Goal: Browse casually

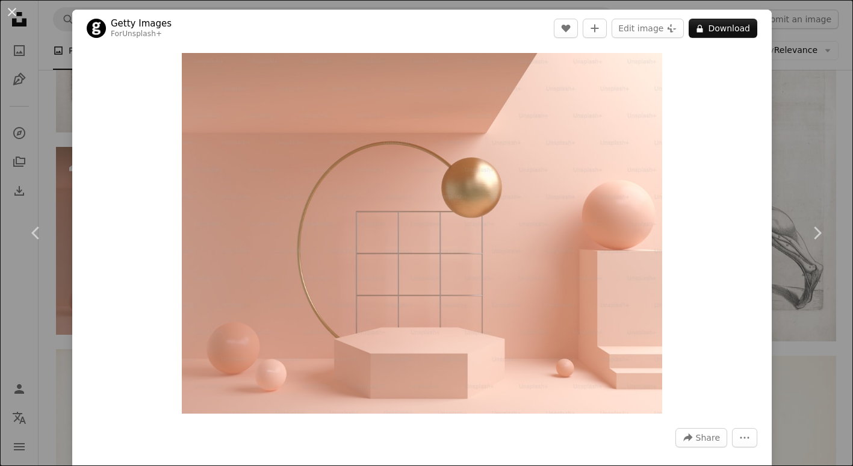
scroll to position [15254, 0]
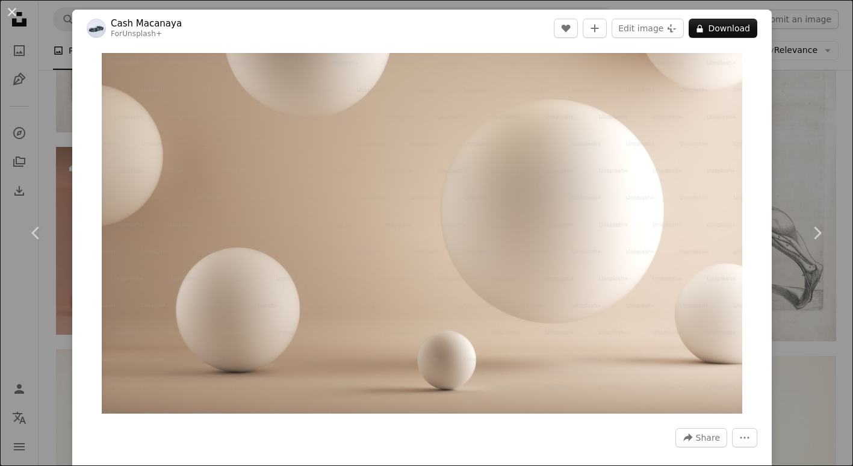
click at [199, 31] on header "Cash Macanaya For Unsplash+ A heart A plus sign Edit image Plus sign for Unspla…" at bounding box center [422, 28] width 700 height 37
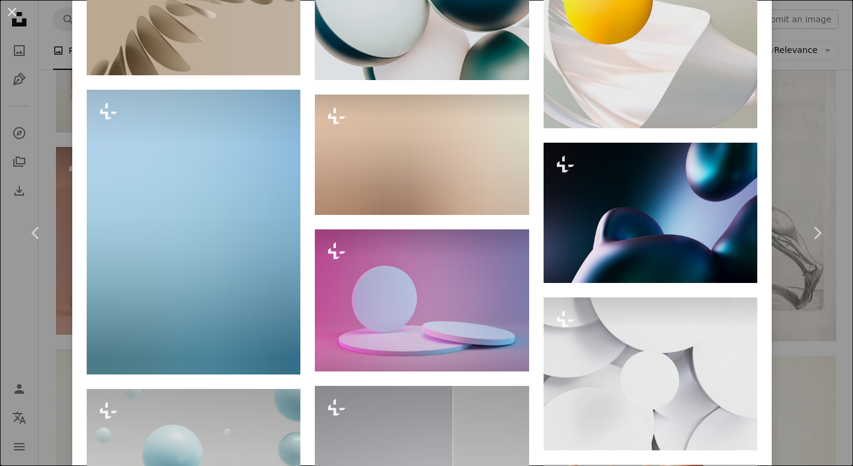
scroll to position [4776, 0]
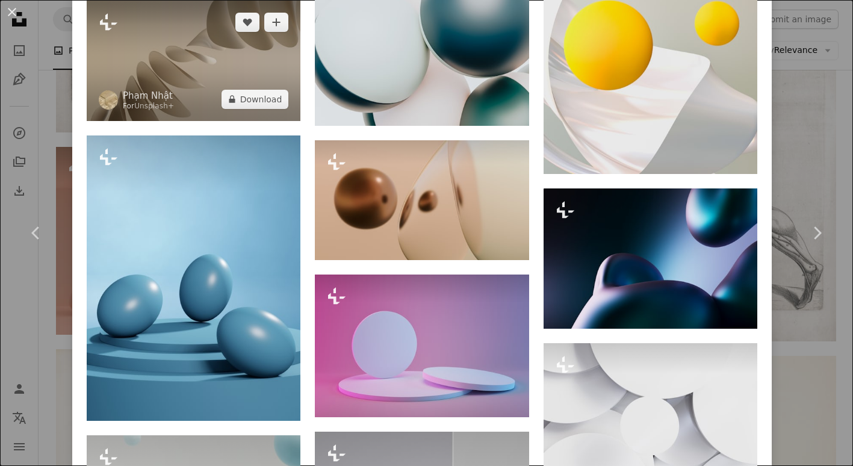
click at [208, 85] on img at bounding box center [194, 61] width 214 height 120
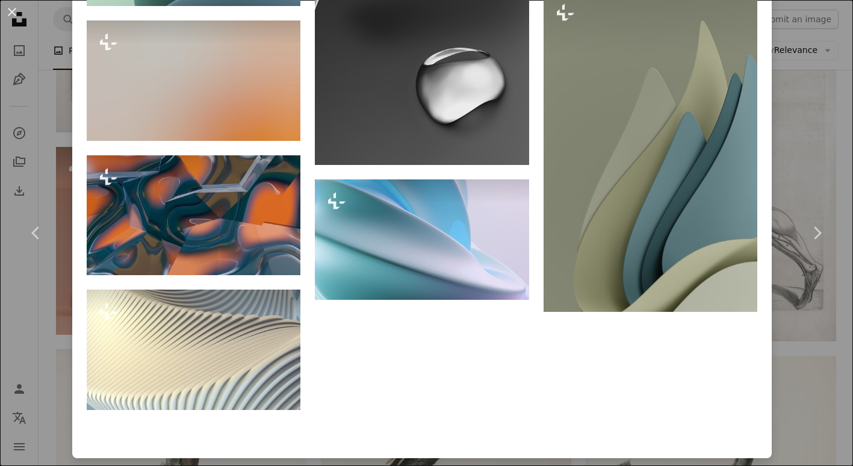
scroll to position [6142, 0]
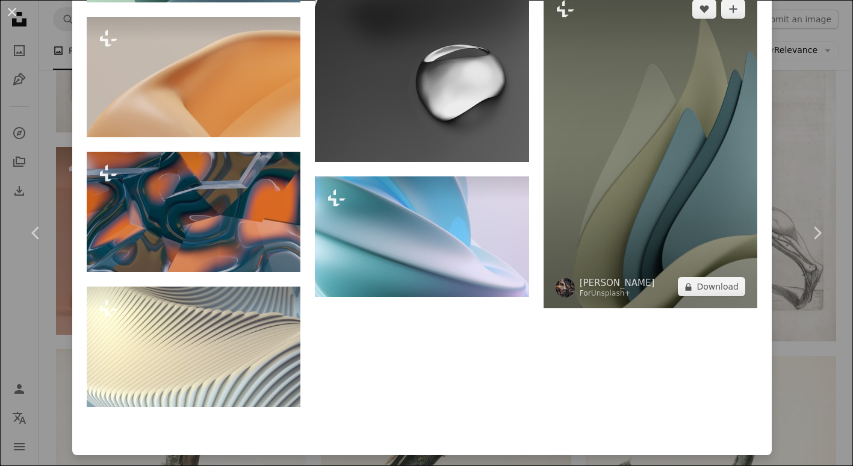
click at [649, 202] on img at bounding box center [651, 147] width 214 height 321
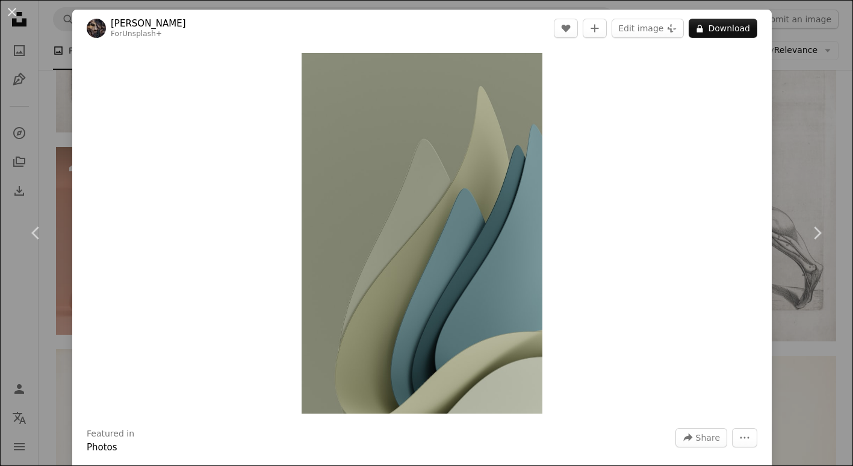
click at [54, 388] on div "An X shape Chevron left Chevron right [PERSON_NAME] For Unsplash+ A heart A plu…" at bounding box center [426, 233] width 853 height 466
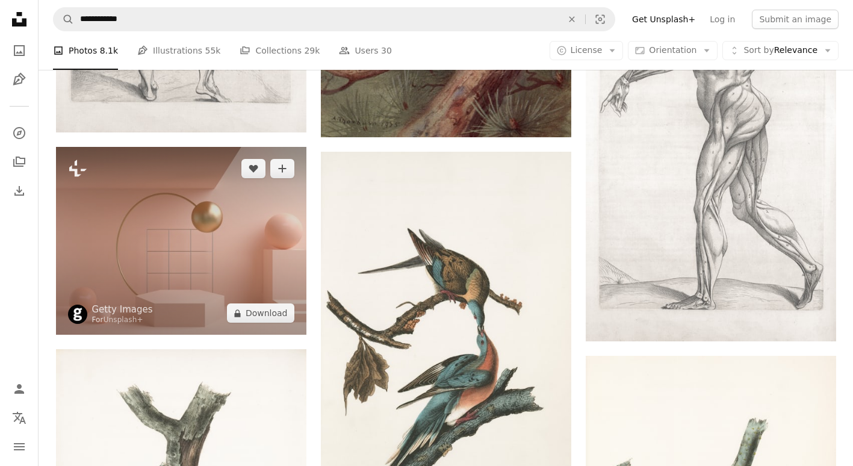
click at [248, 187] on img at bounding box center [181, 241] width 250 height 188
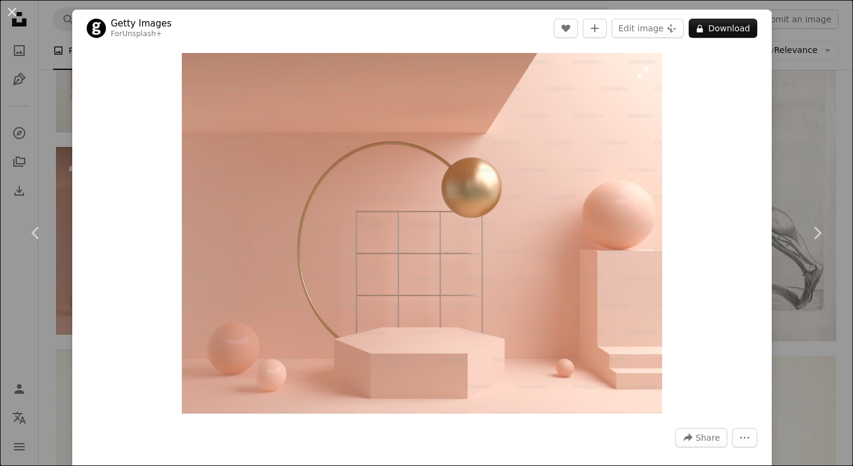
click at [213, 226] on img "Zoom in on this image" at bounding box center [422, 233] width 481 height 361
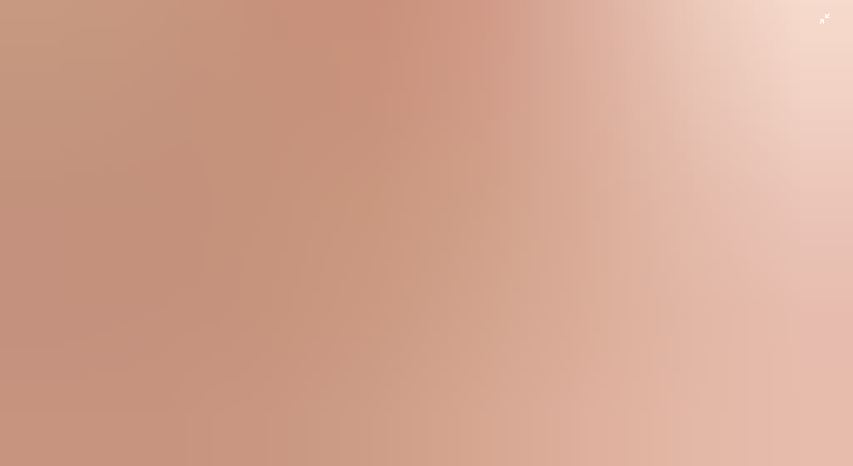
scroll to position [173, 0]
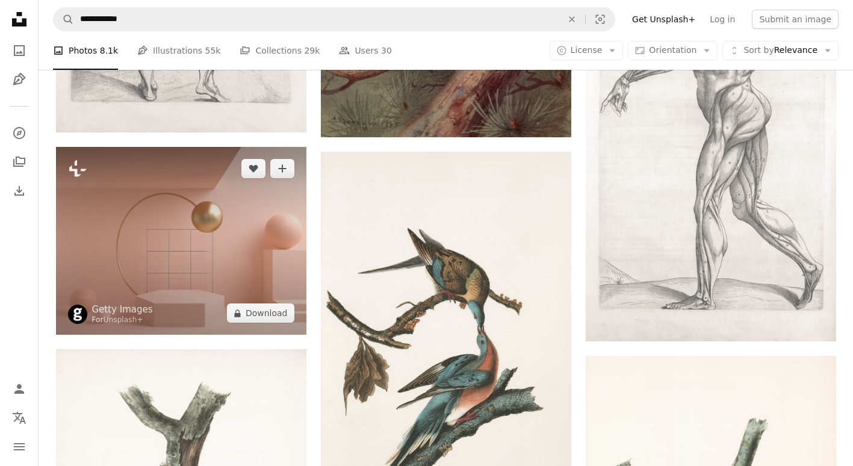
click at [191, 204] on img at bounding box center [181, 241] width 250 height 188
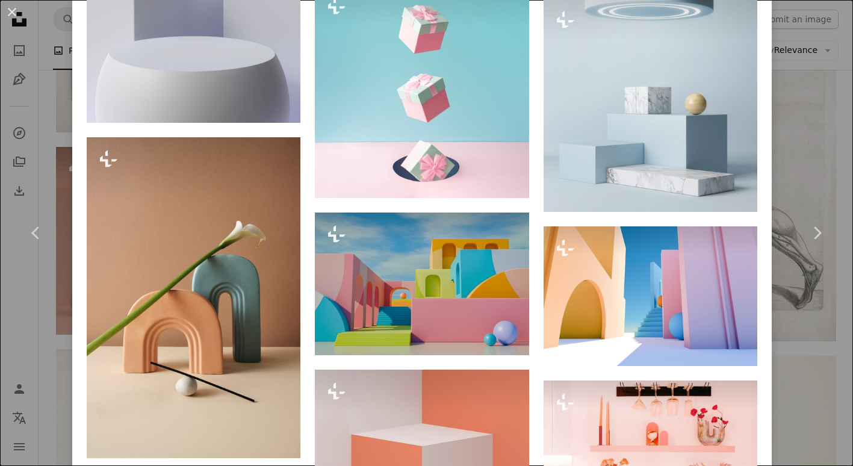
scroll to position [10118, 0]
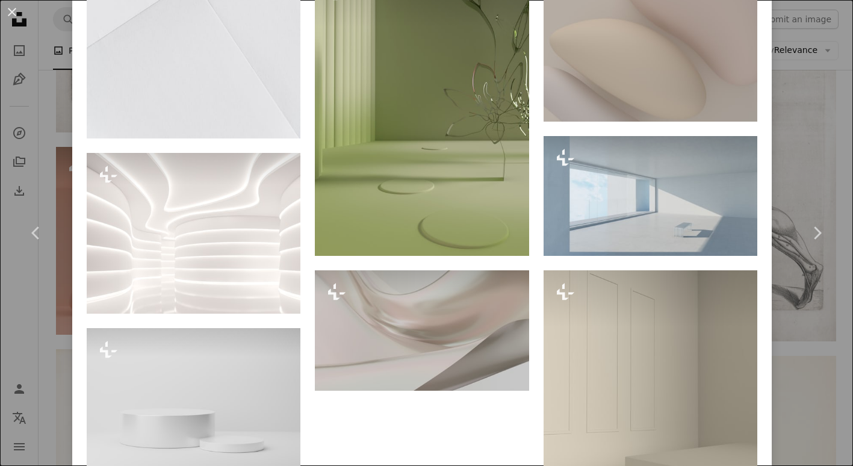
scroll to position [4953, 0]
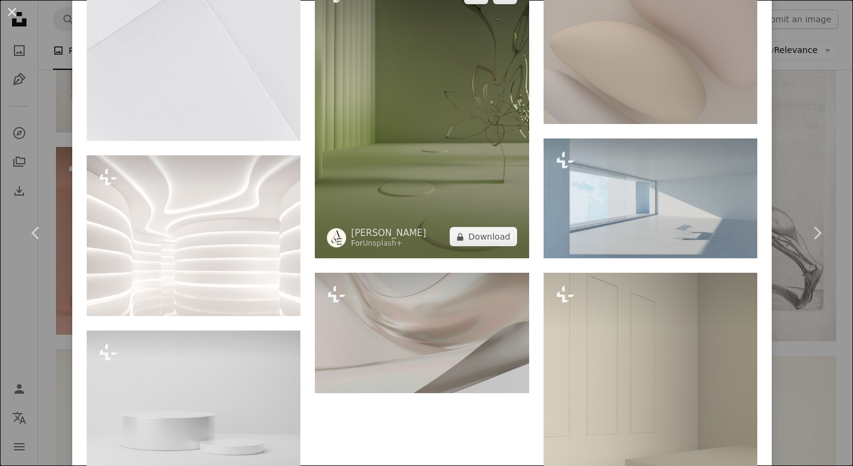
click at [400, 204] on img at bounding box center [422, 115] width 214 height 285
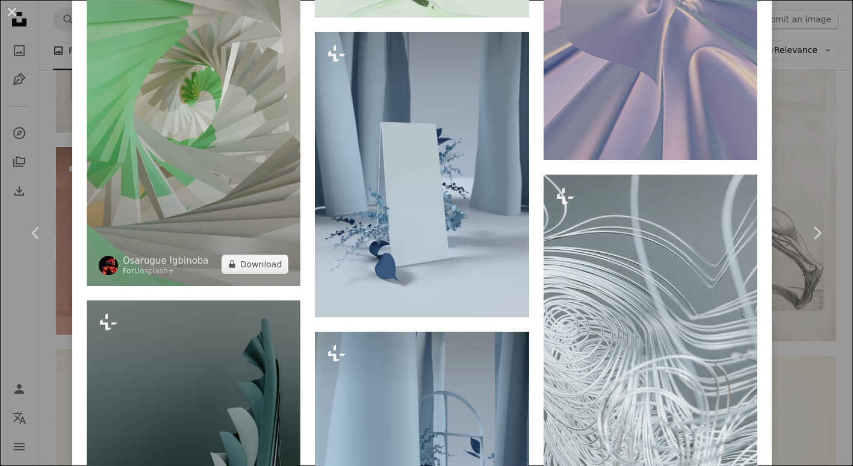
scroll to position [1752, 0]
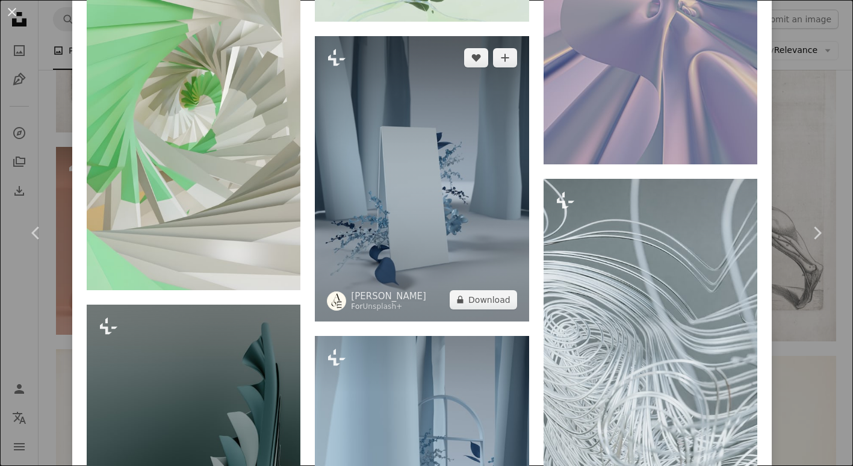
click at [394, 134] on img at bounding box center [422, 178] width 214 height 285
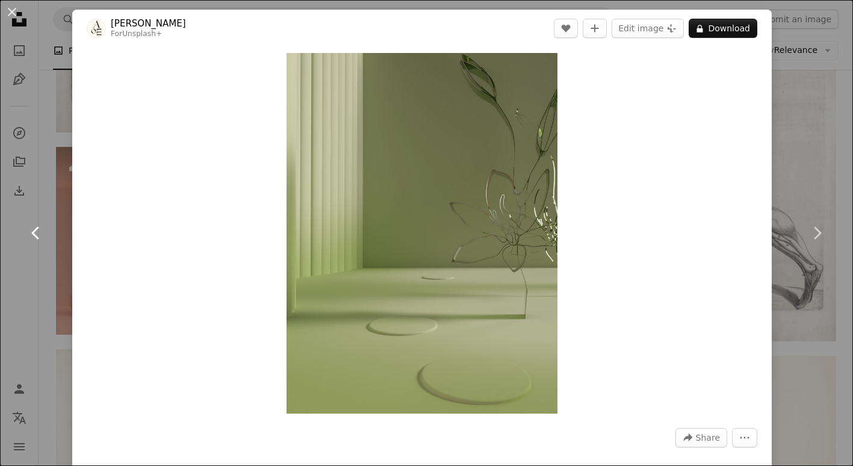
click at [50, 287] on link "Chevron left" at bounding box center [36, 233] width 72 height 116
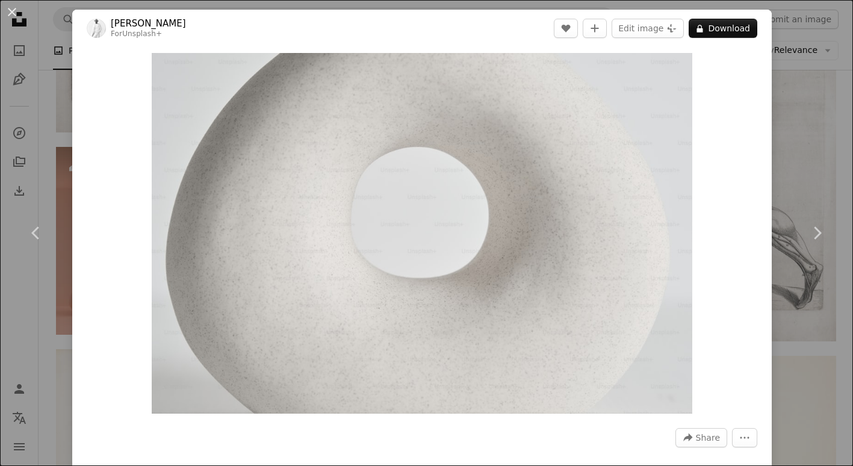
click at [38, 342] on div "An X shape Chevron left Chevron right [PERSON_NAME] For Unsplash+ A heart A plu…" at bounding box center [426, 233] width 853 height 466
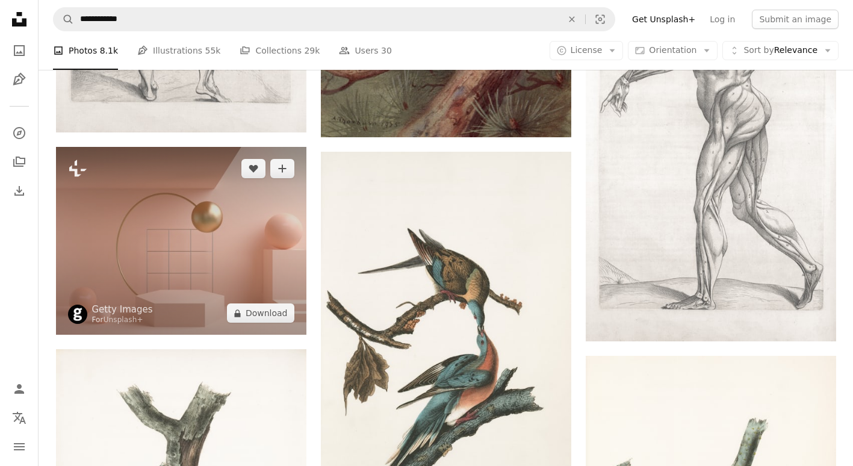
click at [162, 226] on img at bounding box center [181, 241] width 250 height 188
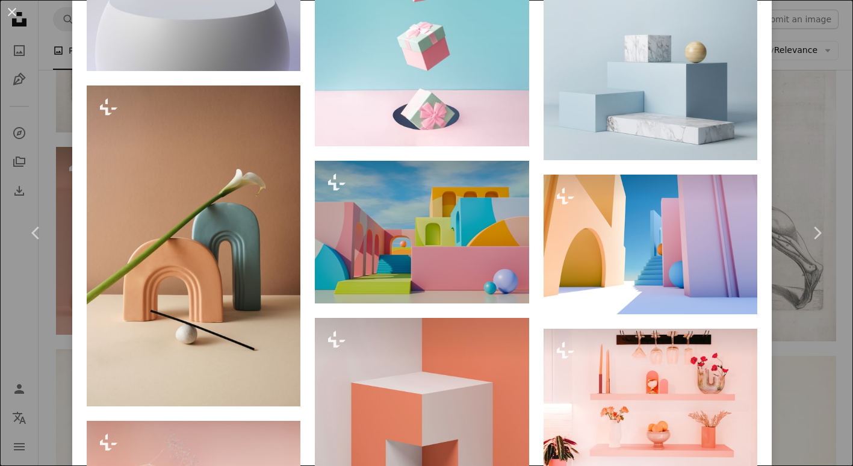
scroll to position [10158, 0]
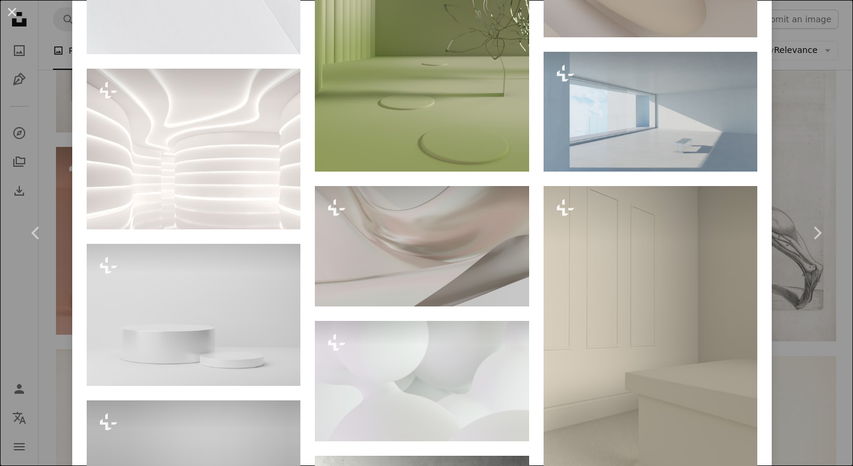
scroll to position [5048, 0]
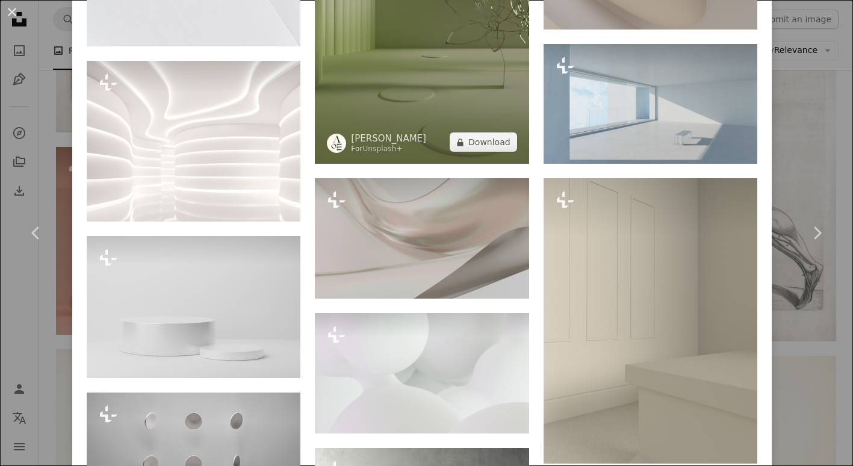
click at [389, 141] on img at bounding box center [422, 20] width 214 height 285
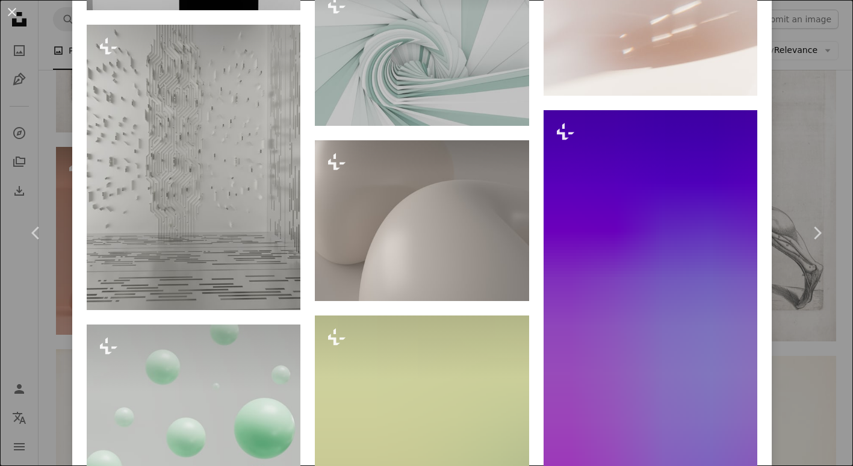
scroll to position [10958, 0]
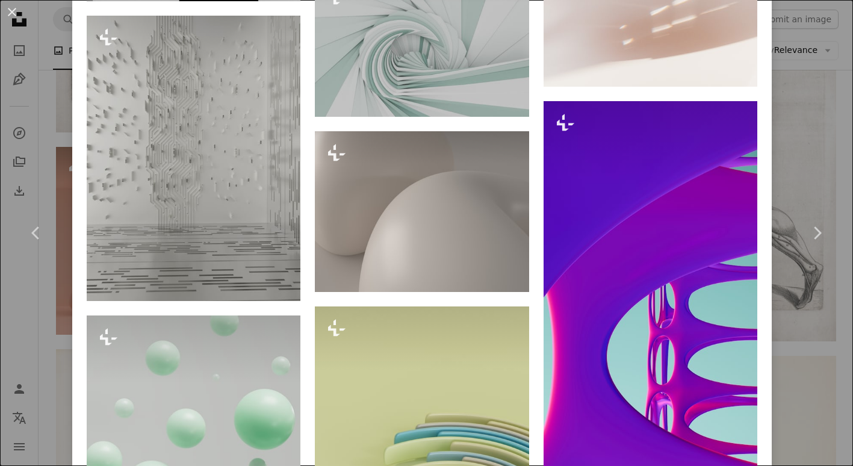
click at [62, 332] on div "An X shape Chevron left Chevron right [PERSON_NAME] For Unsplash+ A heart A plu…" at bounding box center [426, 233] width 853 height 466
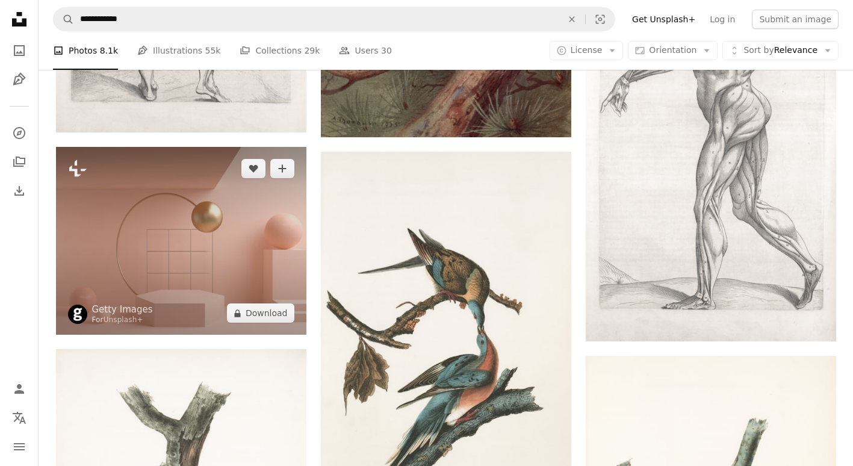
click at [160, 240] on img at bounding box center [181, 241] width 250 height 188
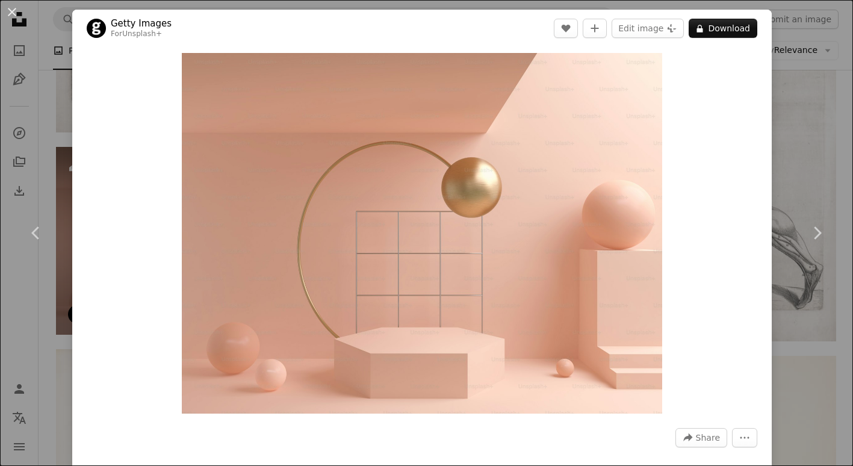
click at [184, 243] on div "Zoom in" at bounding box center [422, 233] width 700 height 373
click at [151, 290] on div "Zoom in" at bounding box center [422, 233] width 700 height 373
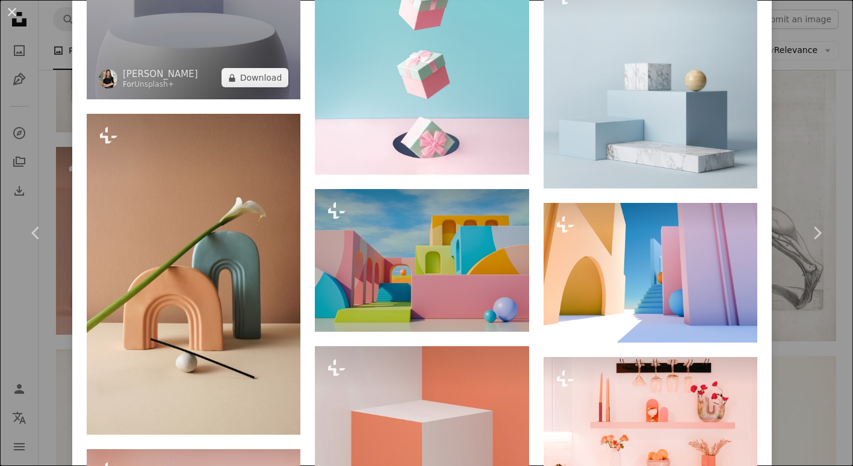
scroll to position [10132, 0]
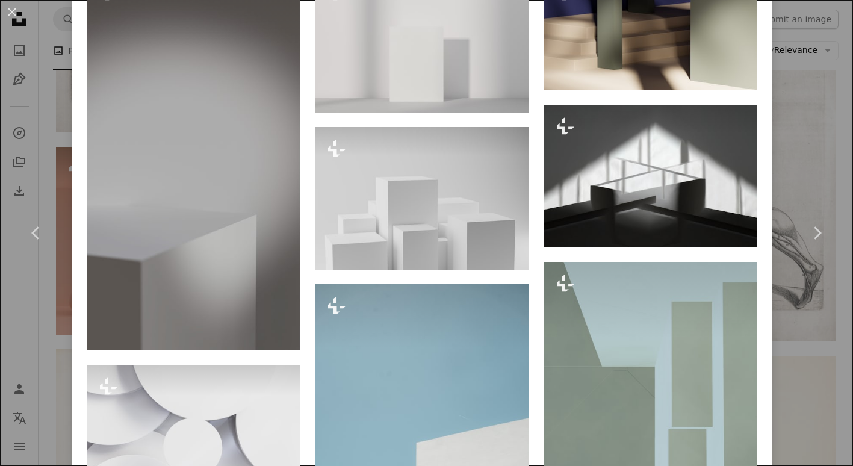
scroll to position [990, 0]
